Goal: Navigation & Orientation: Go to known website

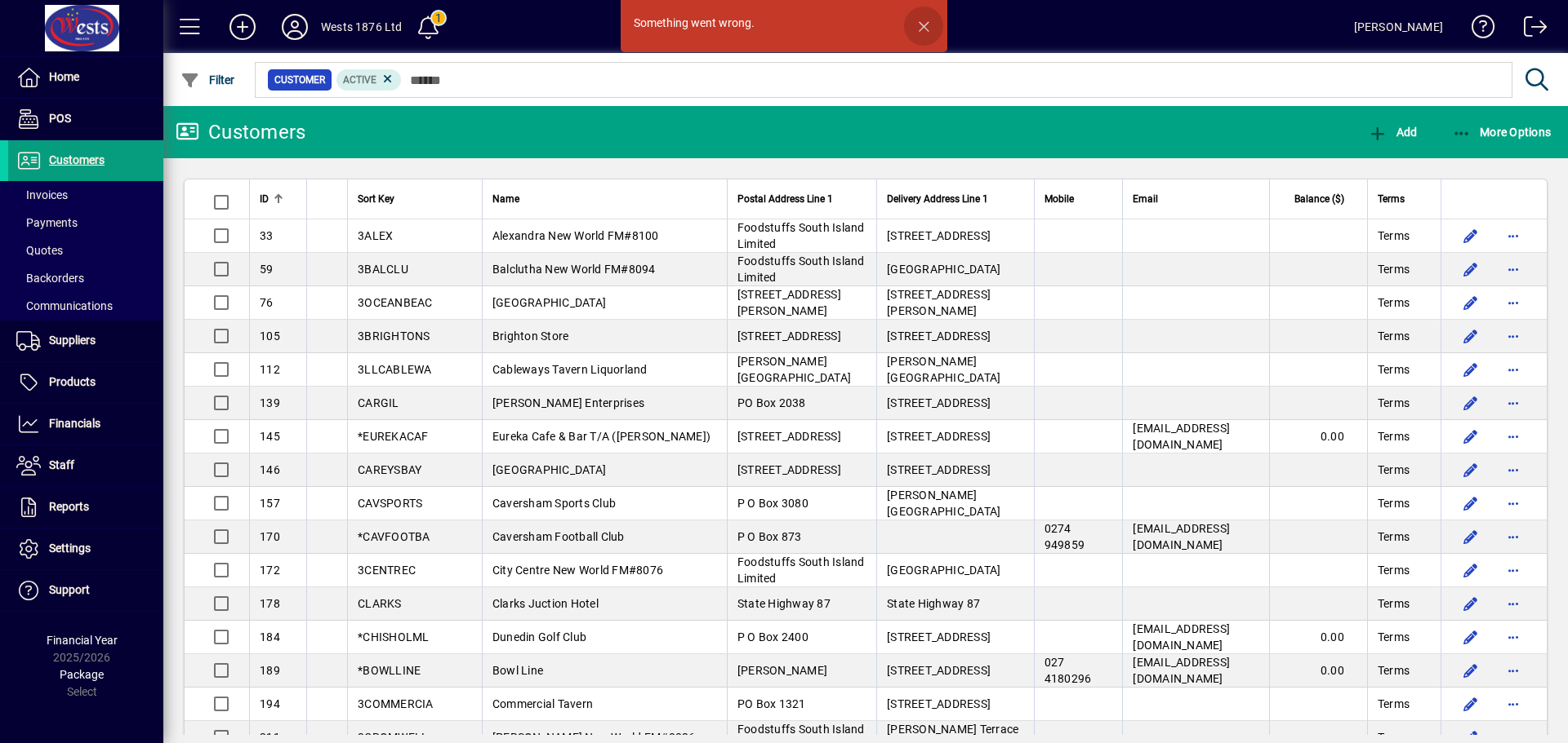
click at [928, 24] on span "button" at bounding box center [923, 26] width 39 height 39
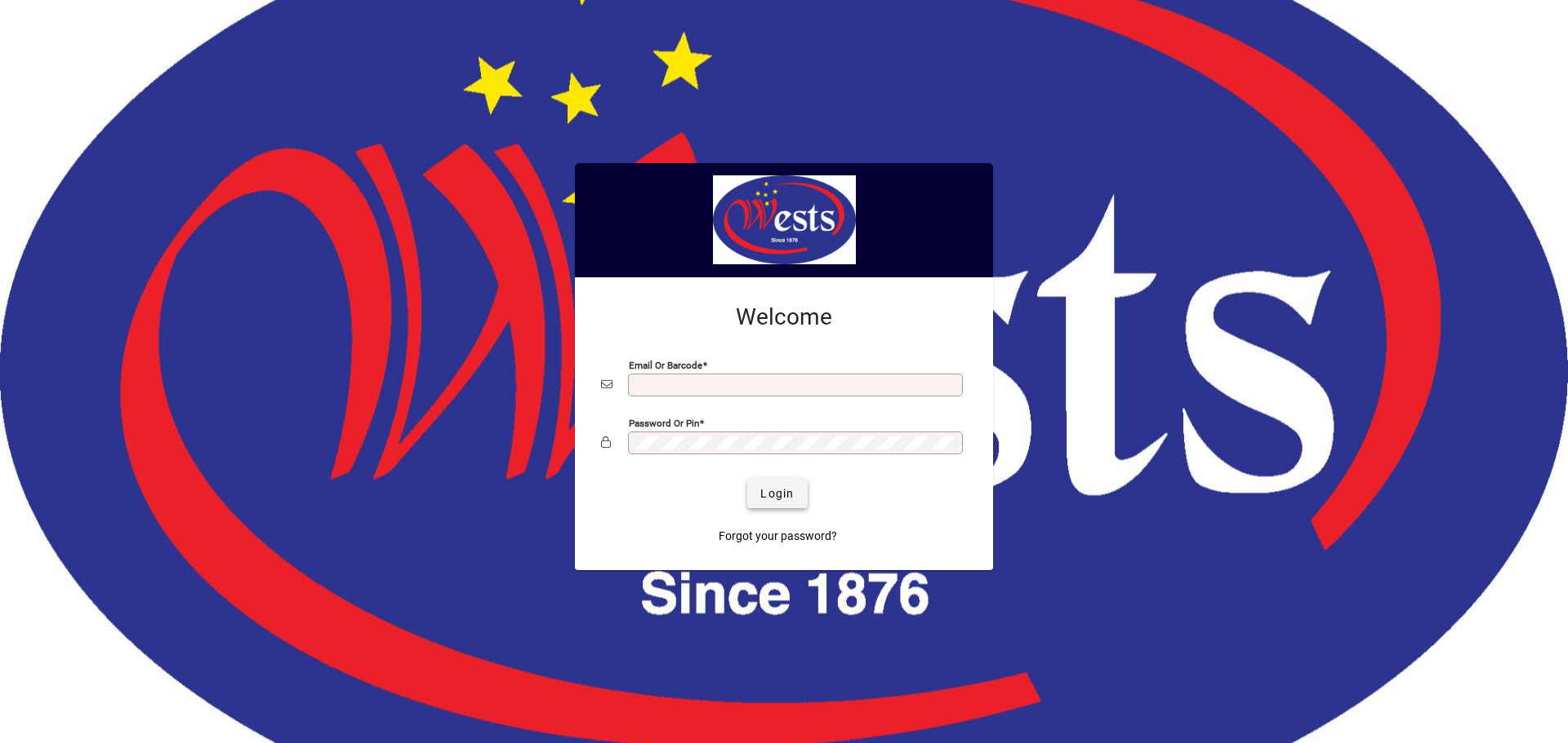
type input "**********"
click at [782, 493] on span "Login" at bounding box center [777, 493] width 34 height 17
